Goal: Task Accomplishment & Management: Use online tool/utility

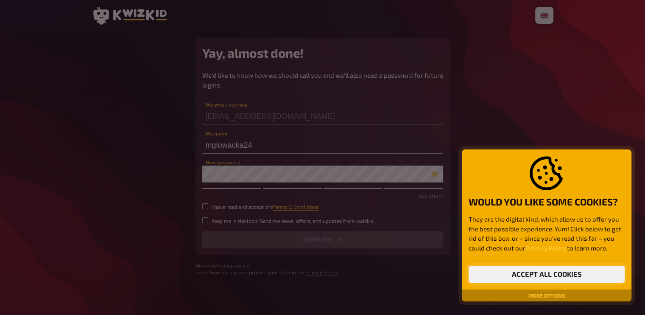
click at [550, 274] on button "Accept all cookies" at bounding box center [547, 273] width 156 height 17
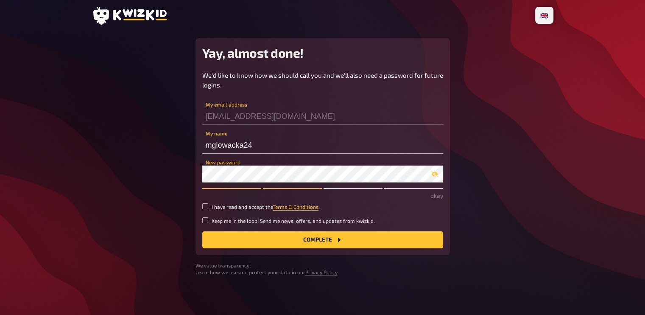
click at [445, 213] on div "Yay, almost done! We'd like to know how we should call you and we'll also need …" at bounding box center [322, 146] width 254 height 217
click at [205, 207] on input "I have read and accept the Terms & Conditions ." at bounding box center [205, 206] width 6 height 6
checkbox input "true"
click at [205, 219] on input "Keep me in the loop! Send me news, offers, and updates from kwizkid." at bounding box center [205, 220] width 6 height 6
checkbox input "true"
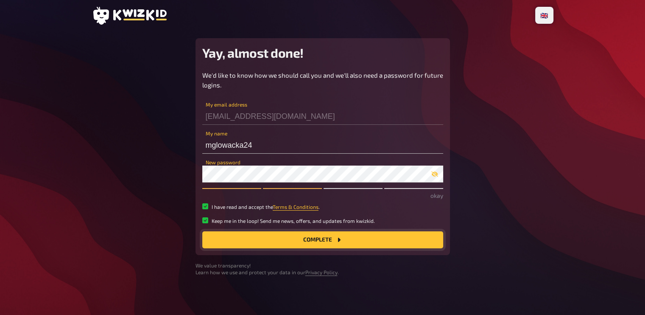
click at [248, 243] on button "Complete" at bounding box center [322, 239] width 241 height 17
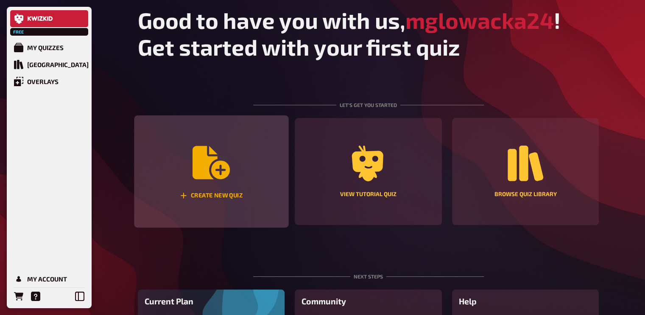
click at [213, 188] on div "Create new quiz" at bounding box center [211, 171] width 154 height 112
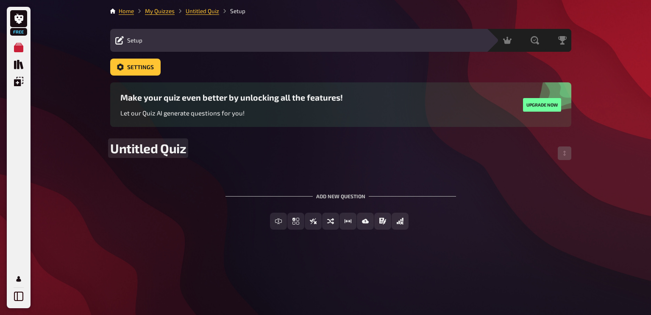
click at [139, 145] on span "Untitled Quiz" at bounding box center [148, 147] width 76 height 15
click at [293, 195] on div "Add new question" at bounding box center [341, 192] width 231 height 26
click at [327, 196] on div "Add new question" at bounding box center [341, 192] width 231 height 26
click at [165, 154] on span "Untitled Quiz" at bounding box center [148, 147] width 76 height 15
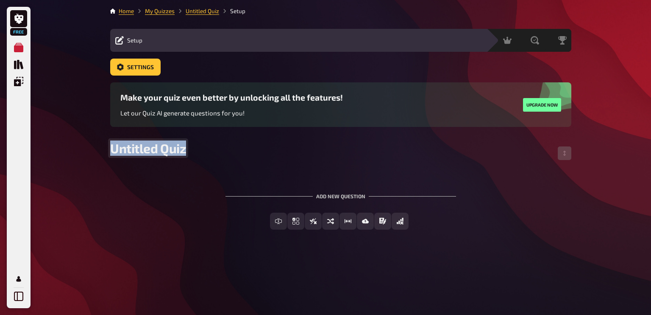
click at [165, 154] on span "Untitled Quiz" at bounding box center [148, 147] width 76 height 15
click at [142, 66] on span "Settings" at bounding box center [140, 67] width 27 height 6
